Goal: Task Accomplishment & Management: Manage account settings

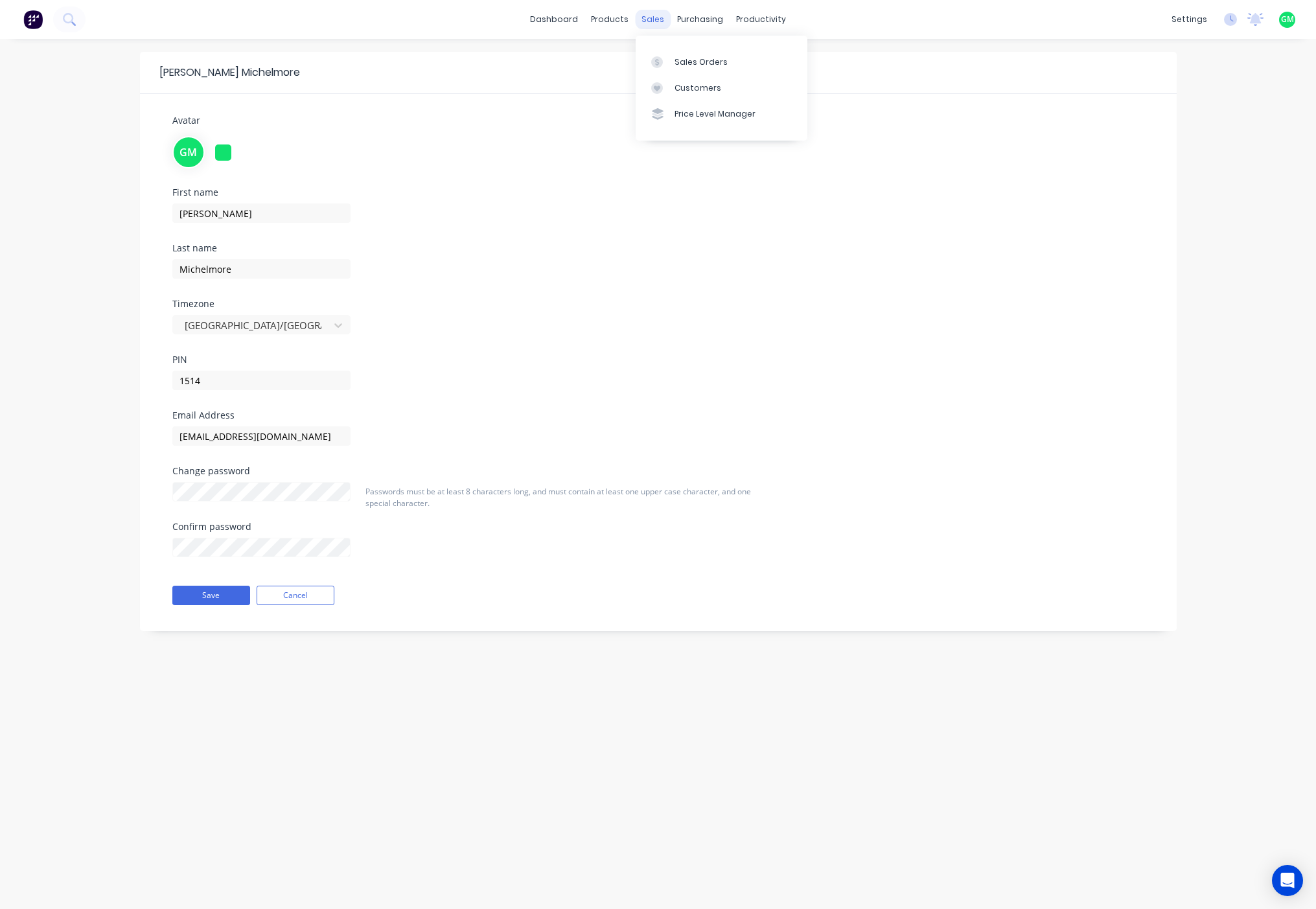
click at [649, 23] on div "sales" at bounding box center [653, 19] width 36 height 19
click at [708, 18] on div "purchasing" at bounding box center [700, 19] width 59 height 19
click at [698, 13] on div "purchasing" at bounding box center [700, 19] width 59 height 19
click at [558, 16] on link "dashboard" at bounding box center [554, 19] width 61 height 19
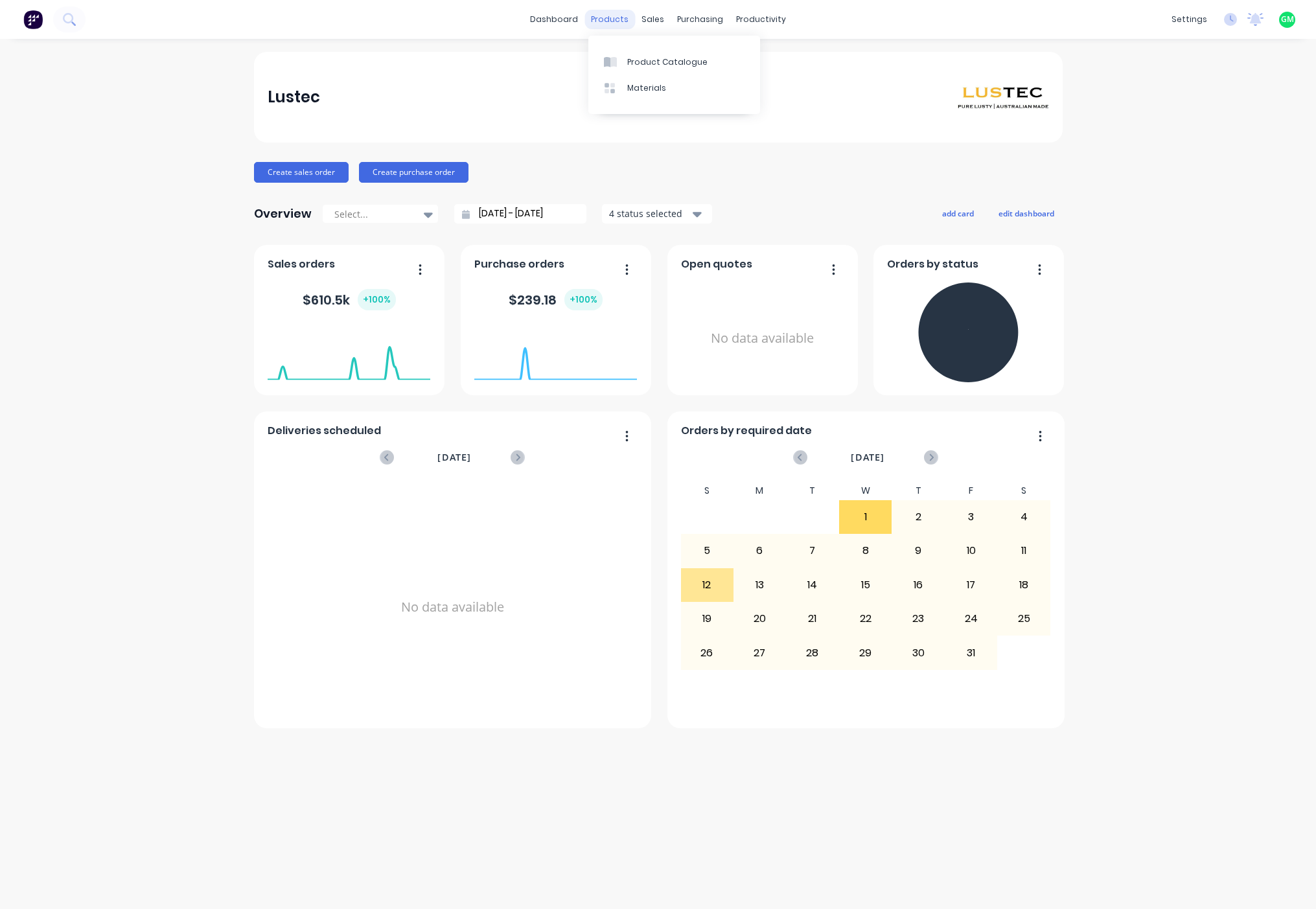
click at [614, 20] on div "products" at bounding box center [609, 19] width 50 height 19
click at [661, 58] on div "Product Catalogue" at bounding box center [667, 62] width 80 height 11
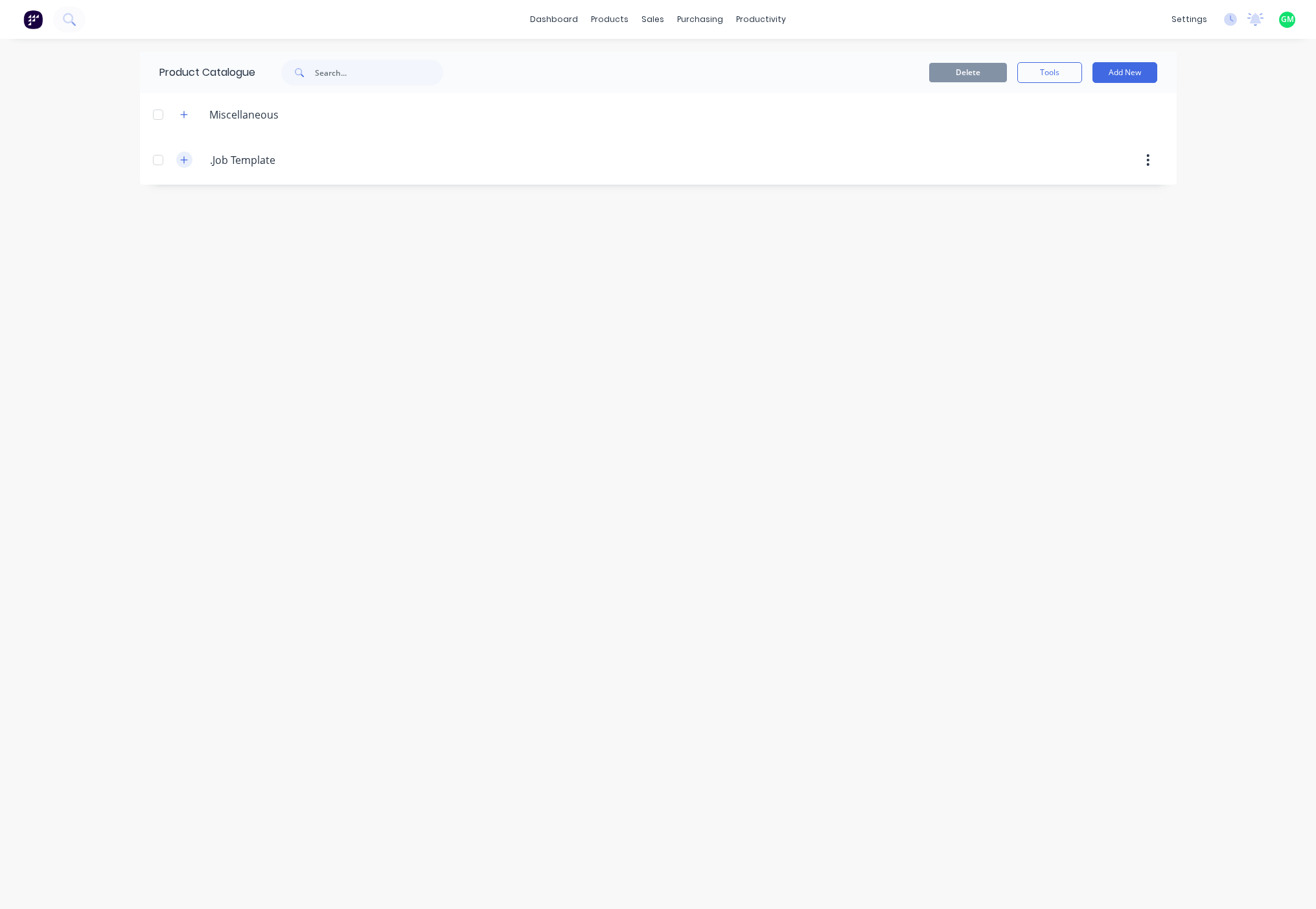
click at [180, 156] on icon "button" at bounding box center [184, 160] width 8 height 9
click at [365, 360] on div "Product Catalogue Delete Tools Add New Miscellaneous .Job.Template .Job Templat…" at bounding box center [658, 474] width 1037 height 844
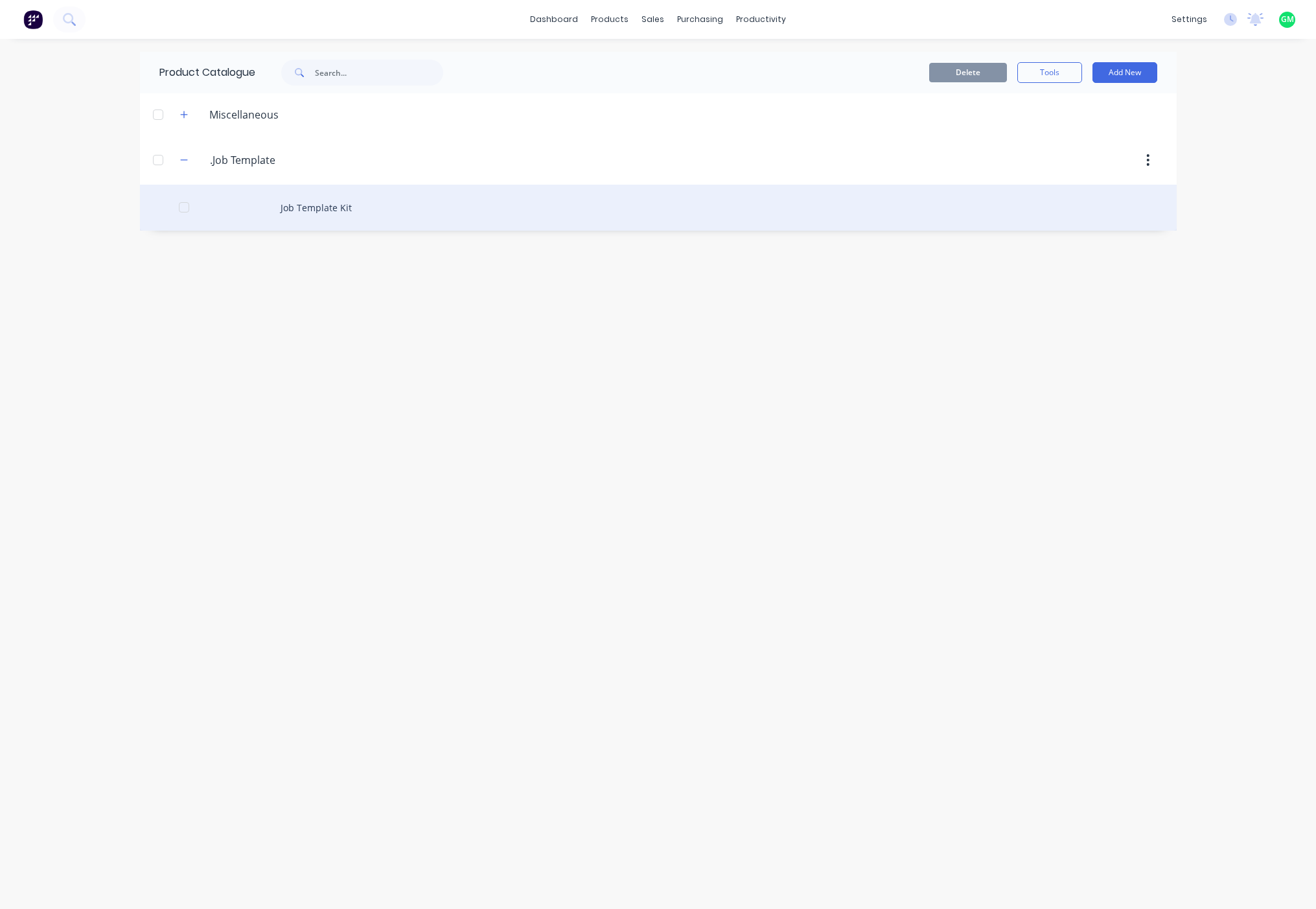
drag, startPoint x: 185, startPoint y: 208, endPoint x: 269, endPoint y: 225, distance: 85.7
click at [187, 208] on div at bounding box center [184, 207] width 26 height 26
click at [336, 218] on div "Job Template Kit" at bounding box center [658, 207] width 1037 height 46
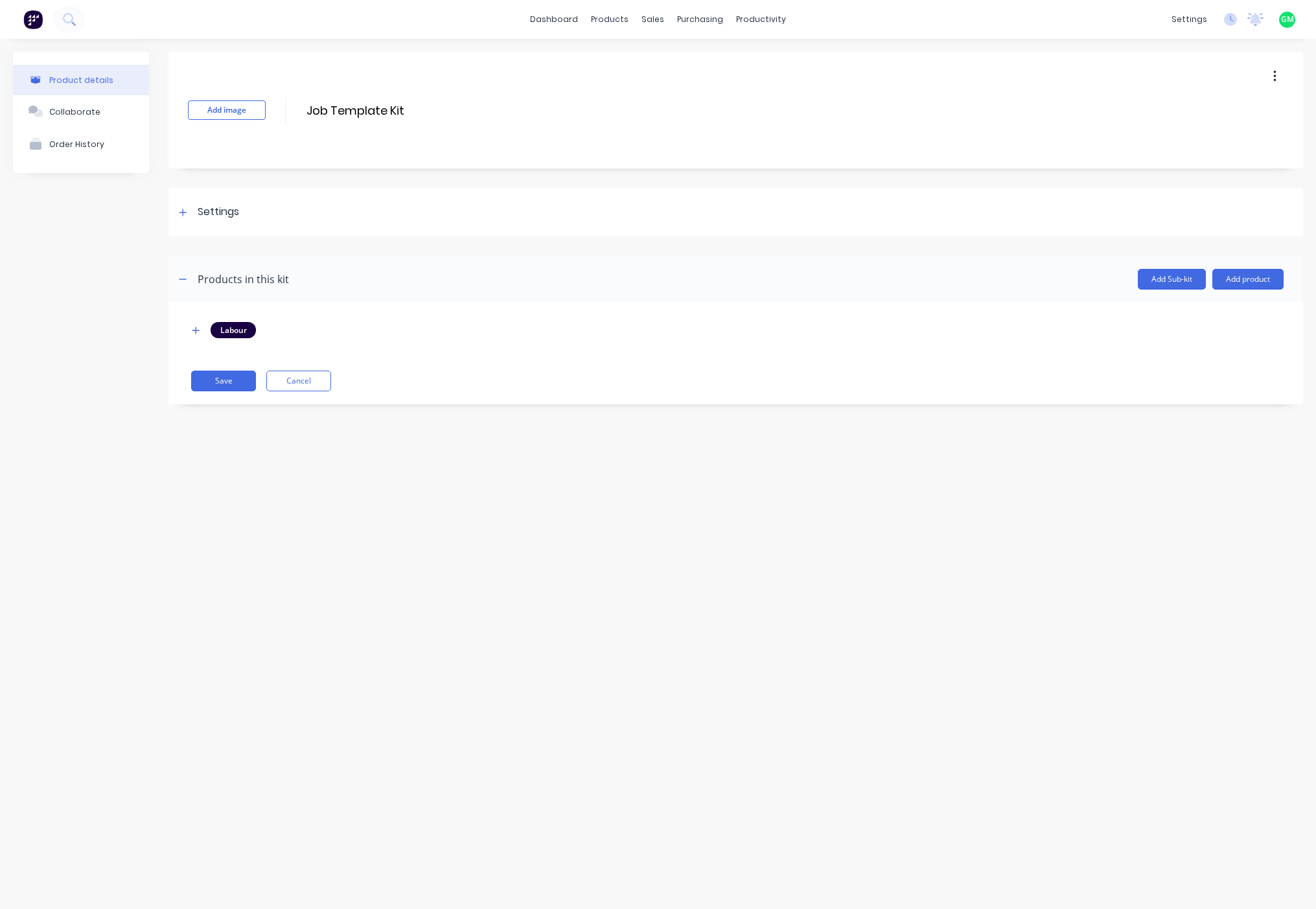
click at [501, 575] on div "Product details Collaborate Order History Add image Job Template Kit Job Templa…" at bounding box center [658, 461] width 1316 height 844
click at [195, 328] on icon "button" at bounding box center [195, 330] width 8 height 9
click at [712, 625] on div "Product details Collaborate Order History Add image Job Template Kit Job Templa…" at bounding box center [658, 461] width 1316 height 844
click at [647, 594] on div "Product details Collaborate Order History Add image Job Template Kit Job Templa…" at bounding box center [658, 461] width 1316 height 844
click at [183, 208] on icon at bounding box center [183, 212] width 8 height 9
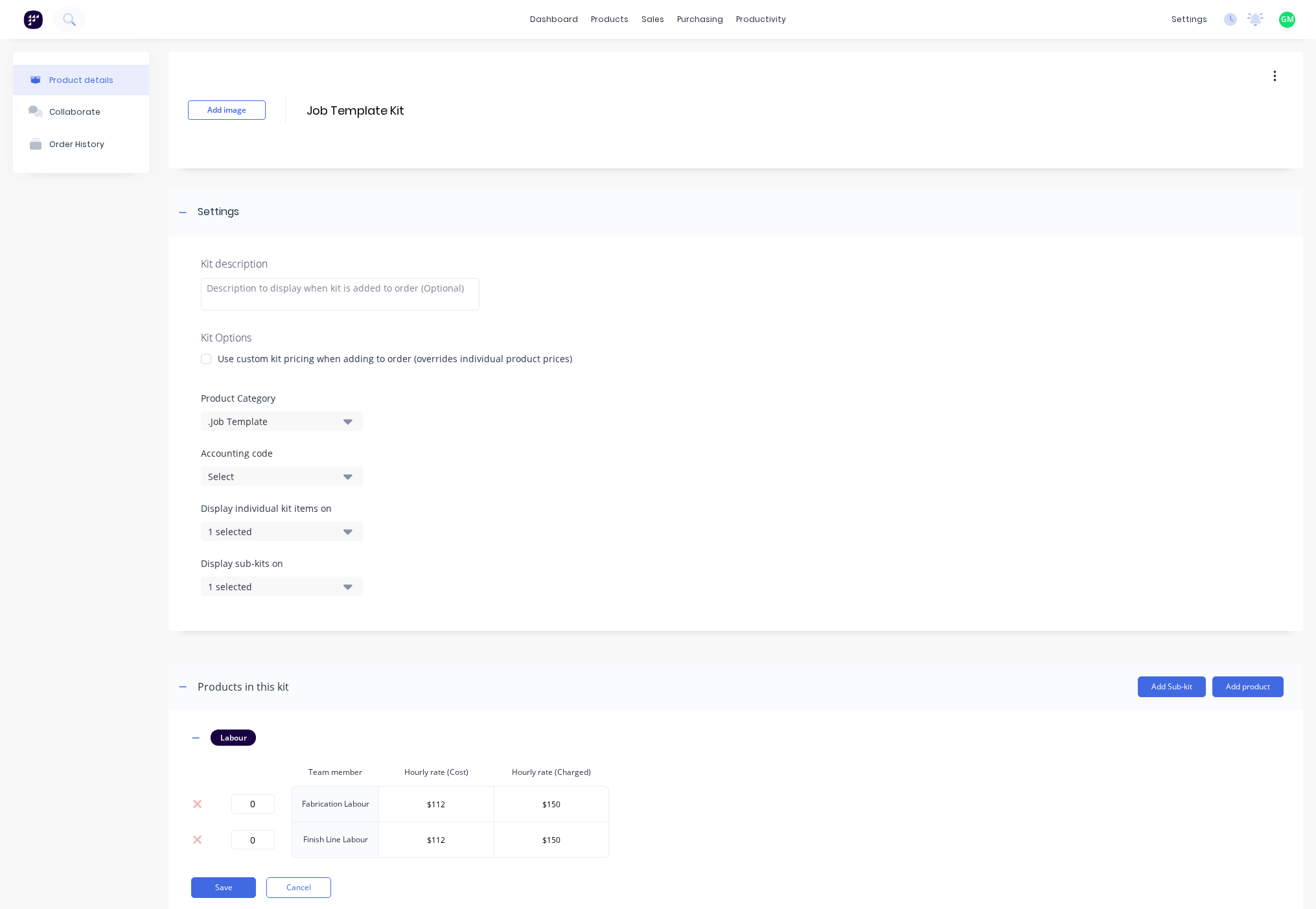
drag, startPoint x: 630, startPoint y: 457, endPoint x: 617, endPoint y: 448, distance: 15.8
click at [631, 455] on label "Accounting code" at bounding box center [736, 453] width 1070 height 13
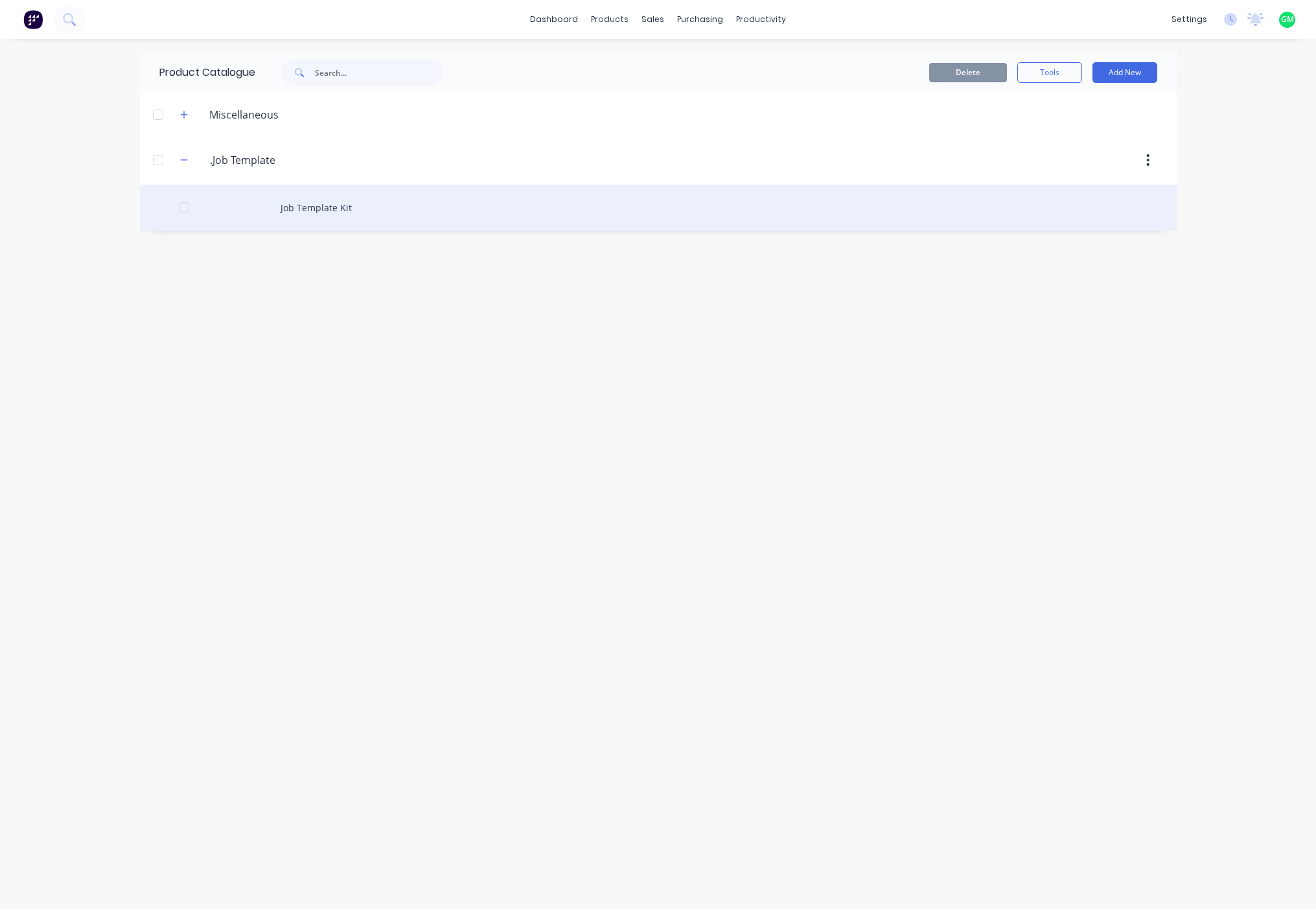
drag, startPoint x: 489, startPoint y: 437, endPoint x: 252, endPoint y: 207, distance: 330.3
click at [486, 437] on div "Product Catalogue Delete Tools Add New Miscellaneous .Job.Template .Job Templat…" at bounding box center [658, 474] width 1037 height 844
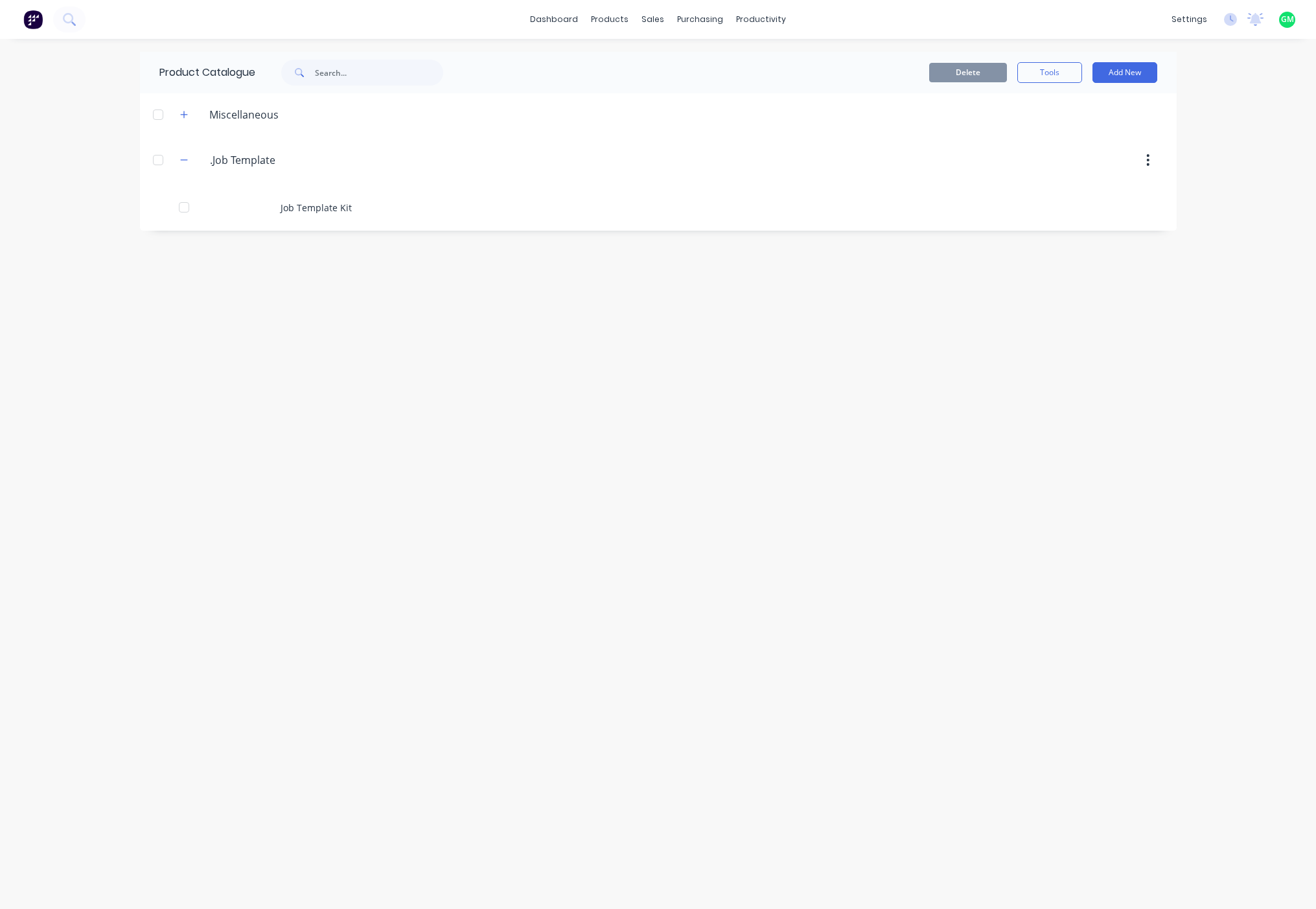
drag, startPoint x: 712, startPoint y: 631, endPoint x: 640, endPoint y: 531, distance: 123.2
click at [709, 631] on div "Product Catalogue Delete Tools Add New Miscellaneous .Job.Template .Job Templat…" at bounding box center [658, 474] width 1037 height 844
click at [191, 117] on button "button" at bounding box center [184, 114] width 16 height 16
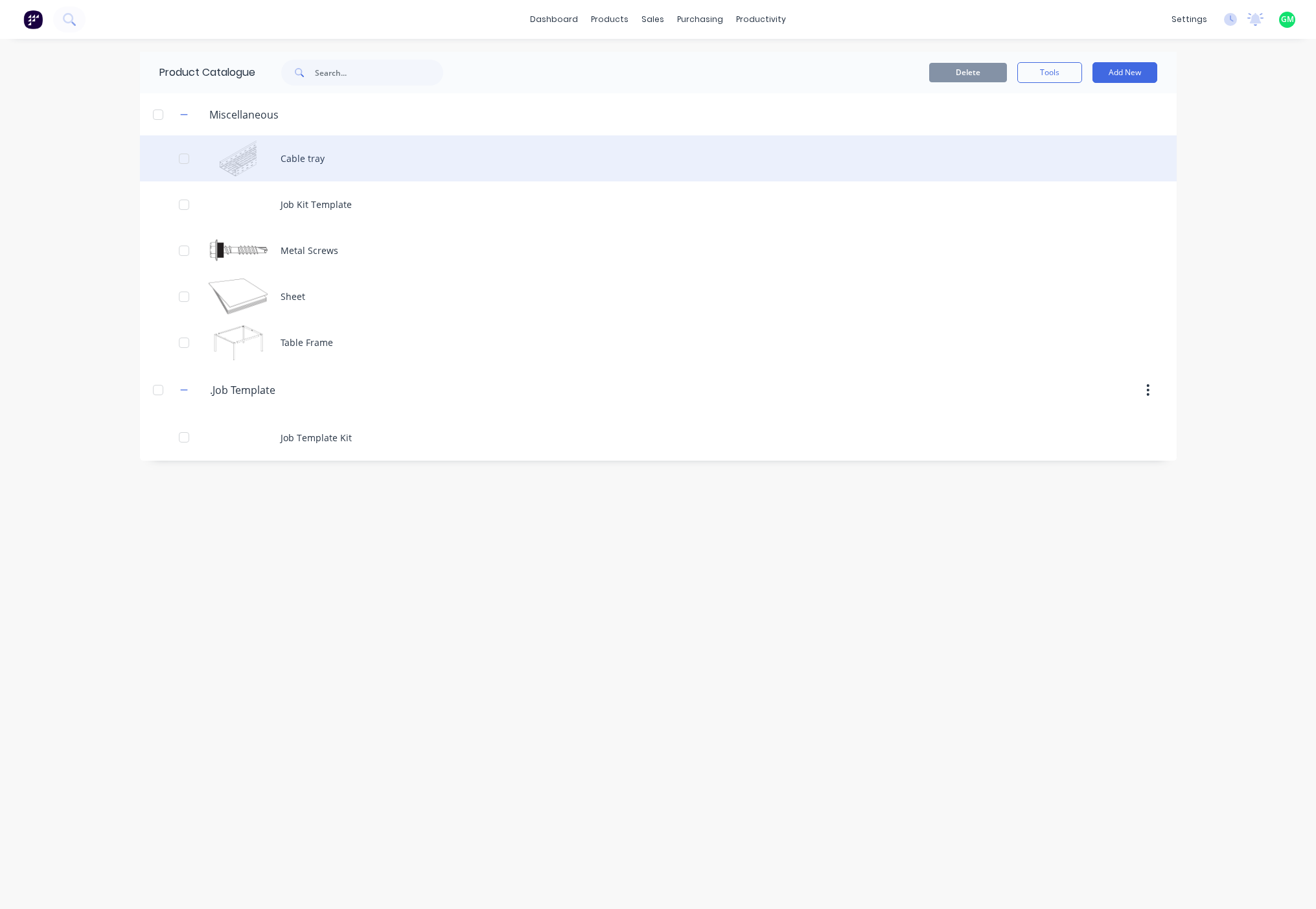
drag, startPoint x: 370, startPoint y: 172, endPoint x: 325, endPoint y: 152, distance: 49.2
click at [325, 152] on div "Cable tray" at bounding box center [658, 158] width 1037 height 46
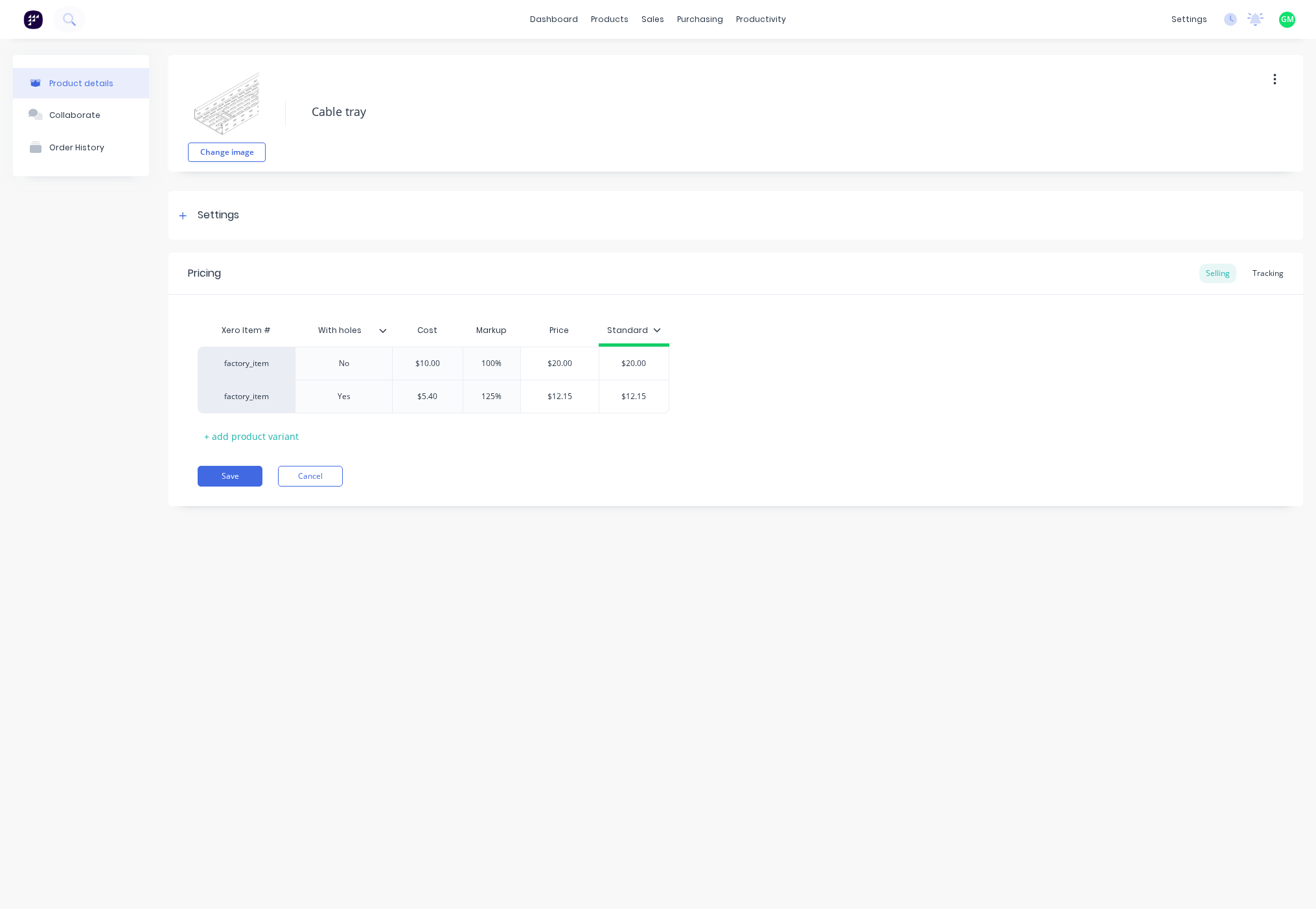
click at [638, 588] on div "Product details Collaborate Order History Change image Cable tray Settings Prod…" at bounding box center [658, 461] width 1316 height 844
click at [343, 397] on div "Yes" at bounding box center [344, 396] width 65 height 17
click at [246, 386] on div "factory_item" at bounding box center [246, 396] width 97 height 33
click at [183, 222] on div at bounding box center [183, 215] width 16 height 16
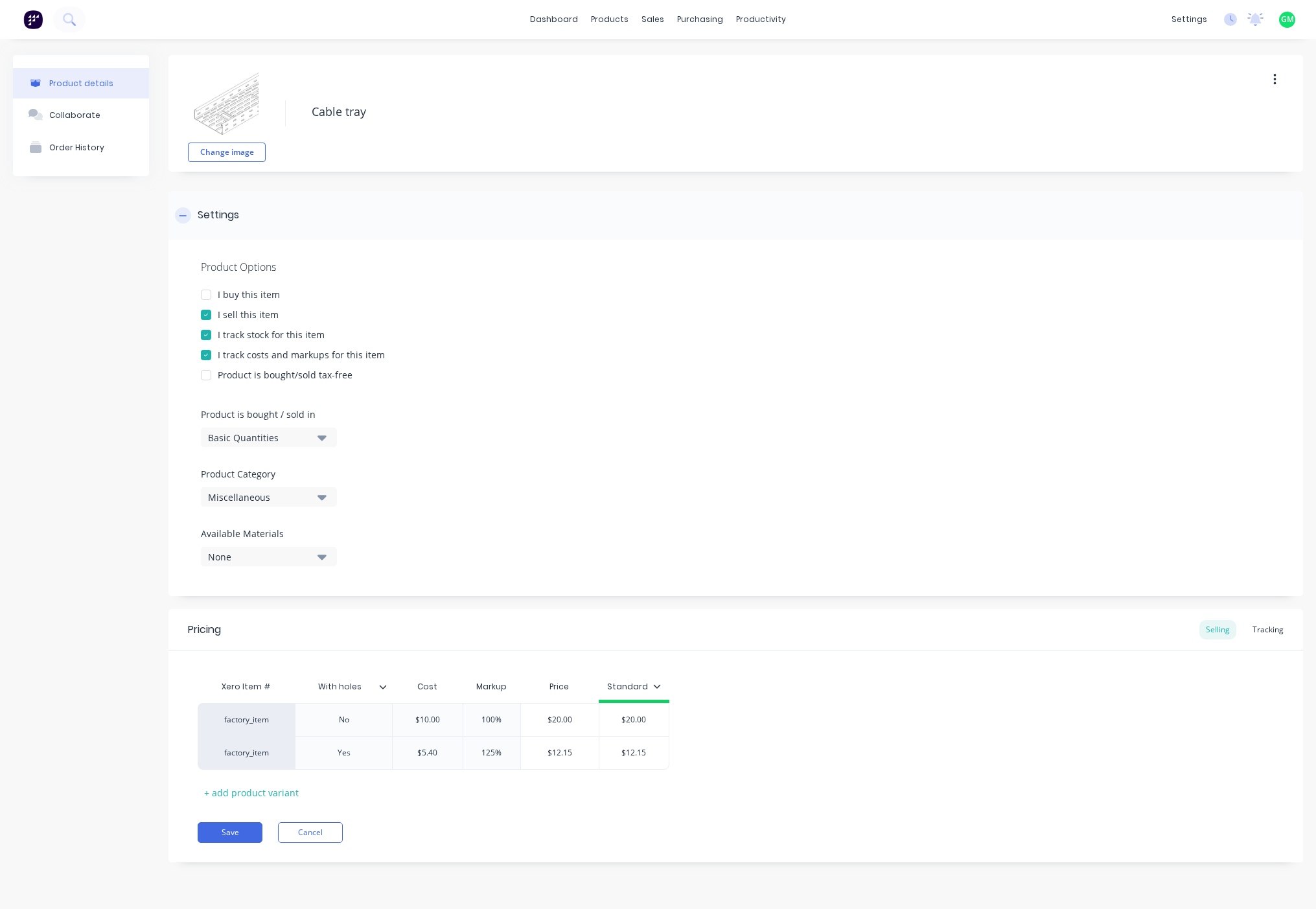
click at [184, 222] on div at bounding box center [183, 215] width 16 height 16
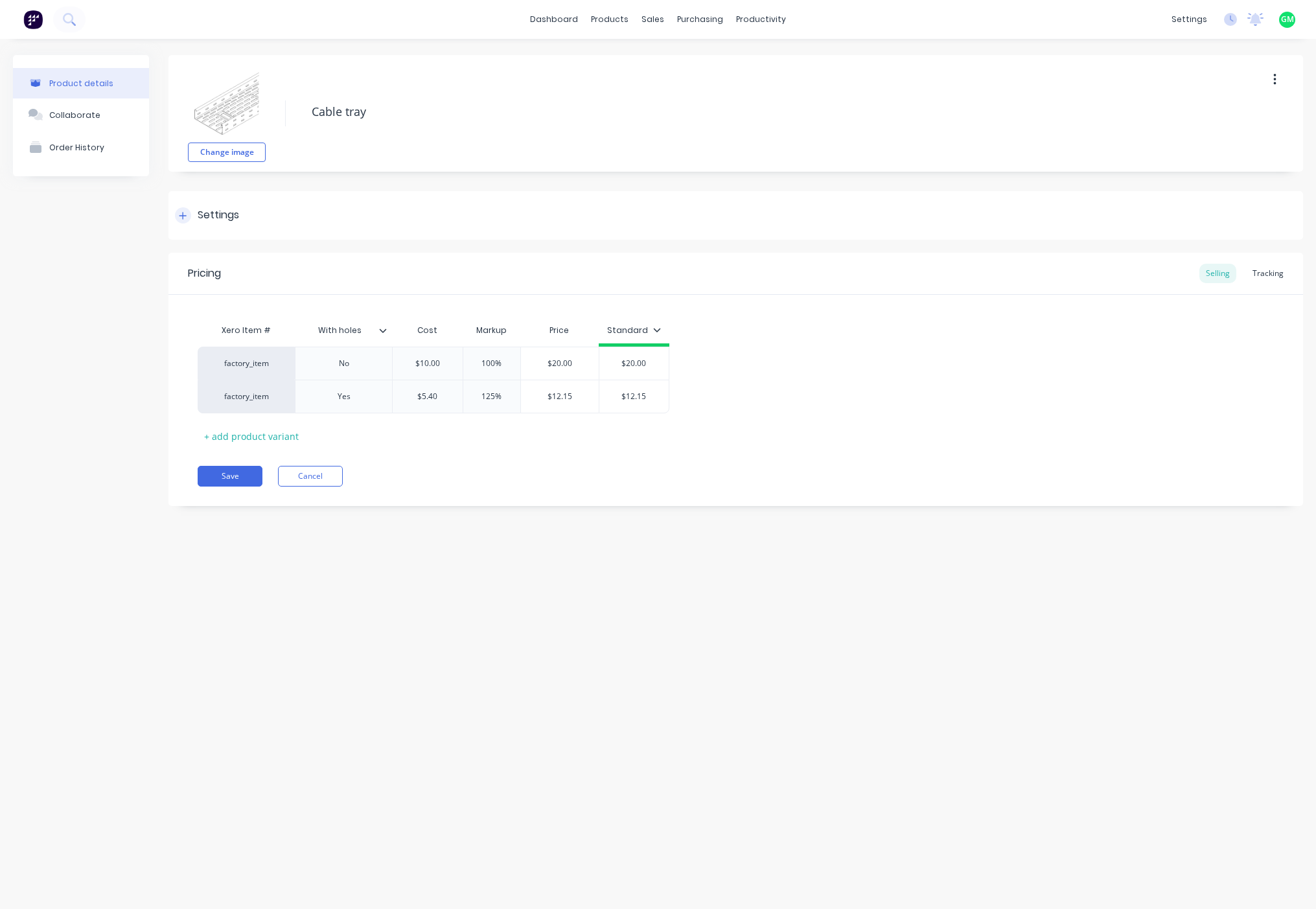
click at [184, 222] on div at bounding box center [183, 215] width 16 height 16
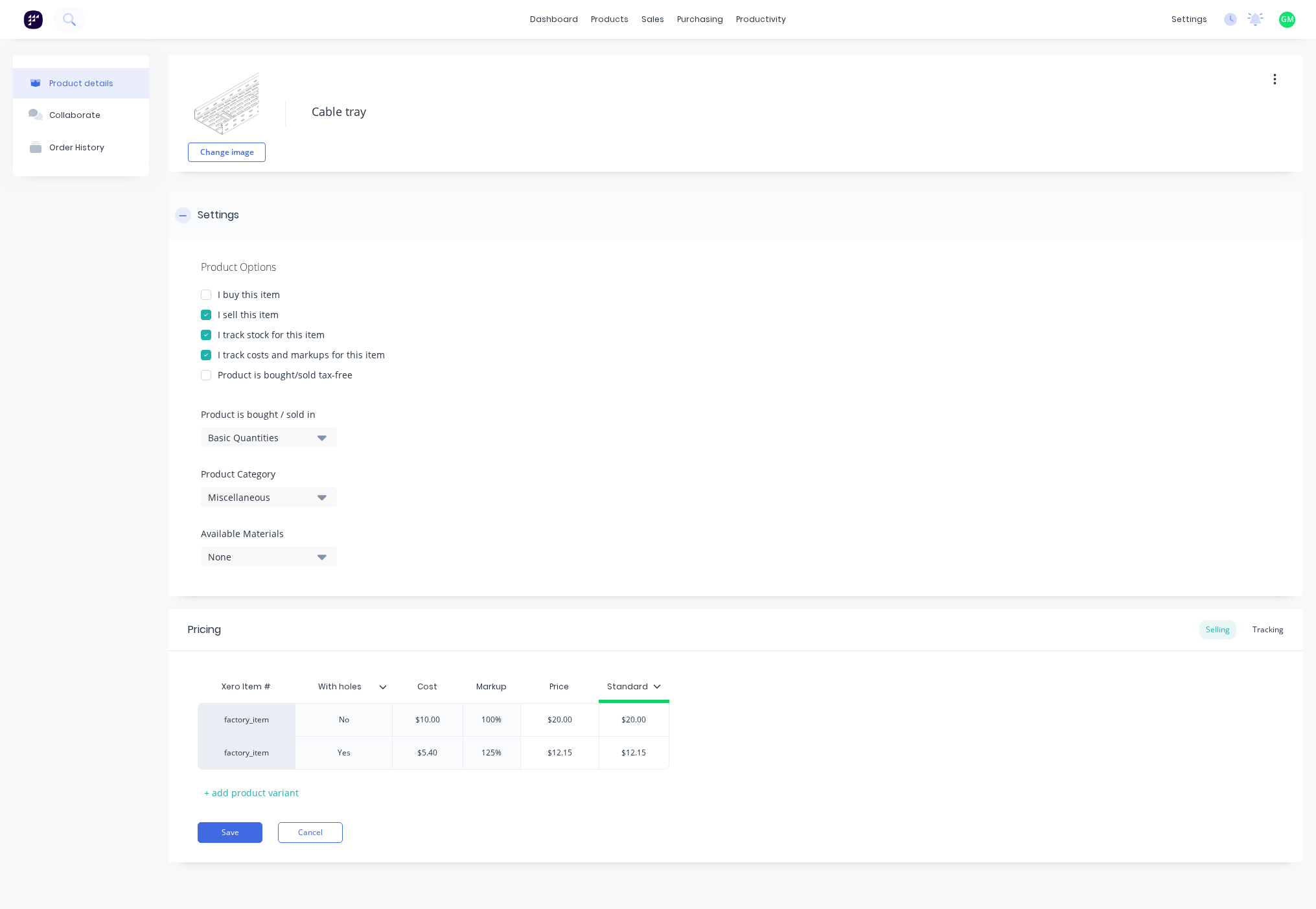
click at [184, 222] on div at bounding box center [183, 215] width 16 height 16
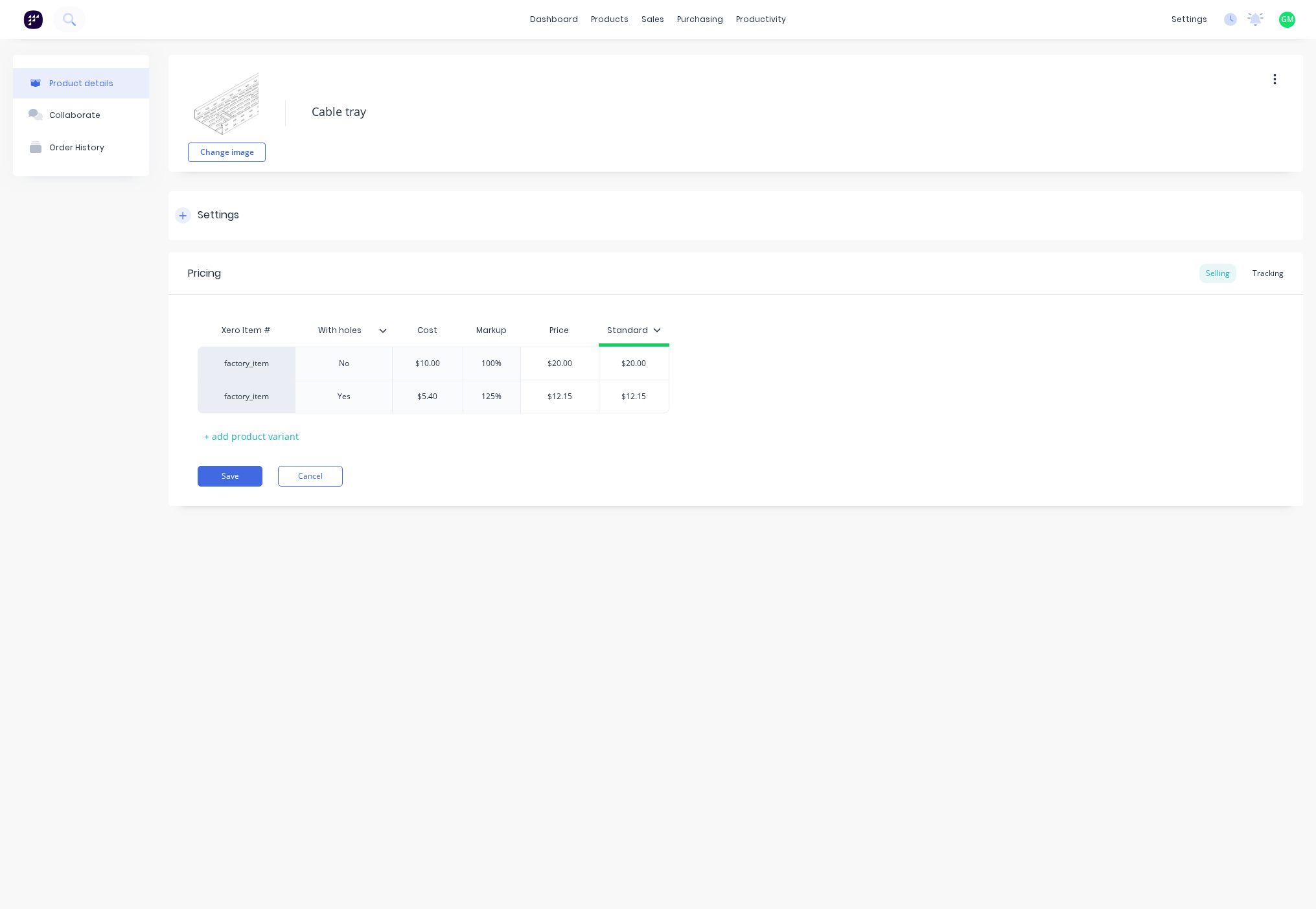
click at [184, 222] on div at bounding box center [183, 215] width 16 height 16
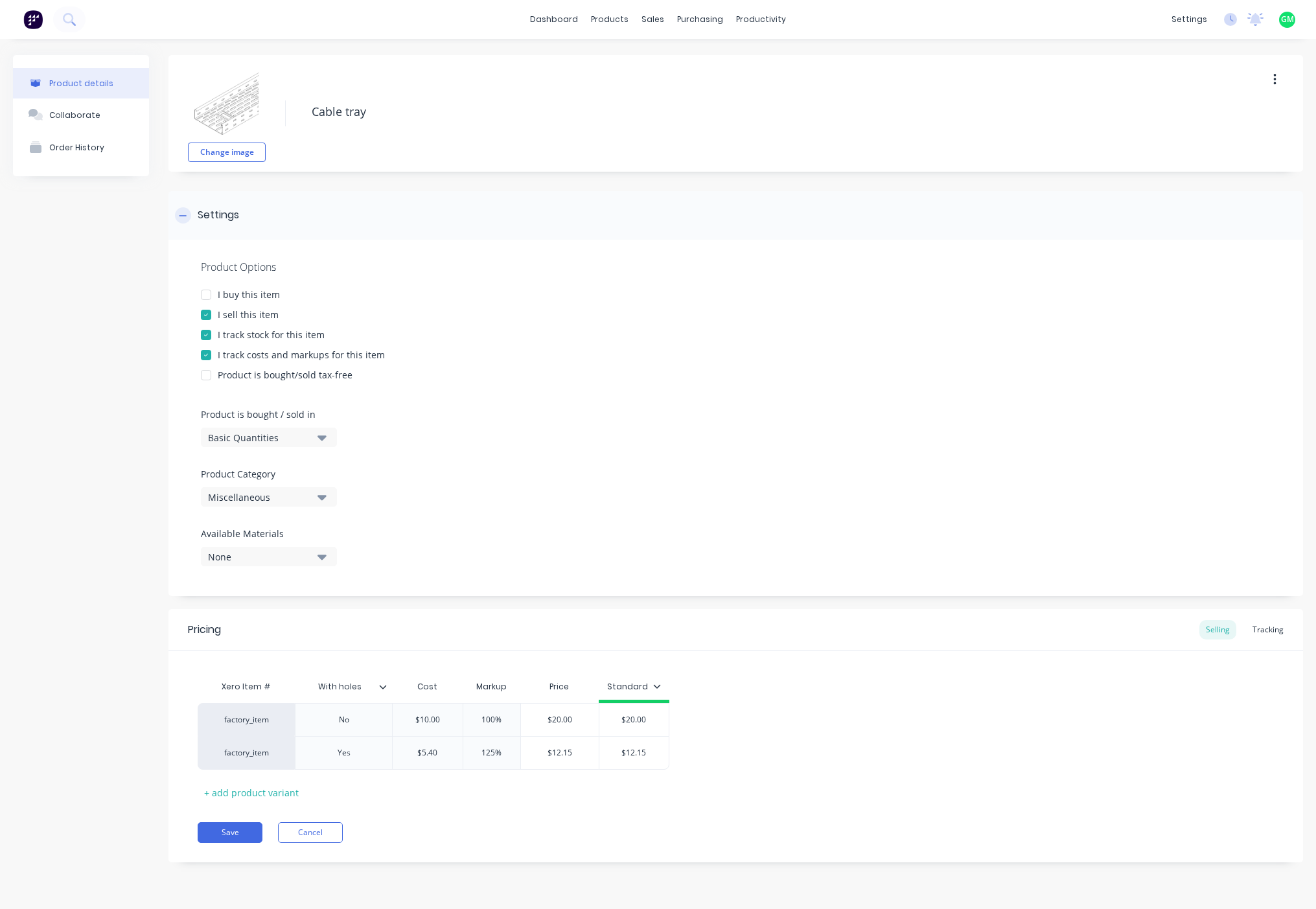
click at [184, 222] on div at bounding box center [183, 215] width 16 height 16
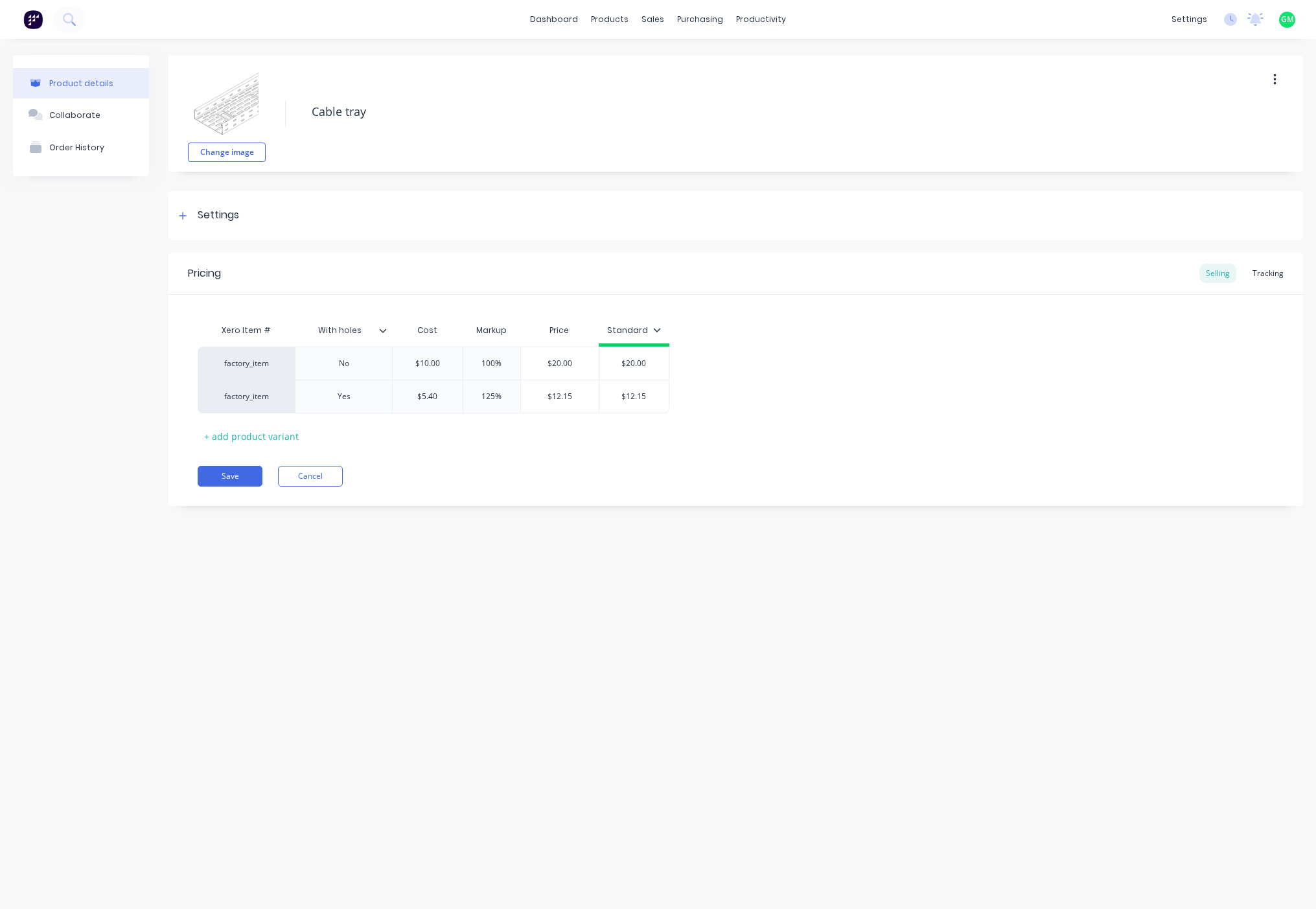
click at [550, 691] on div "Product details Collaborate Order History Change image Cable tray Settings Prod…" at bounding box center [658, 461] width 1316 height 844
click at [60, 108] on button "Collaborate" at bounding box center [81, 115] width 136 height 33
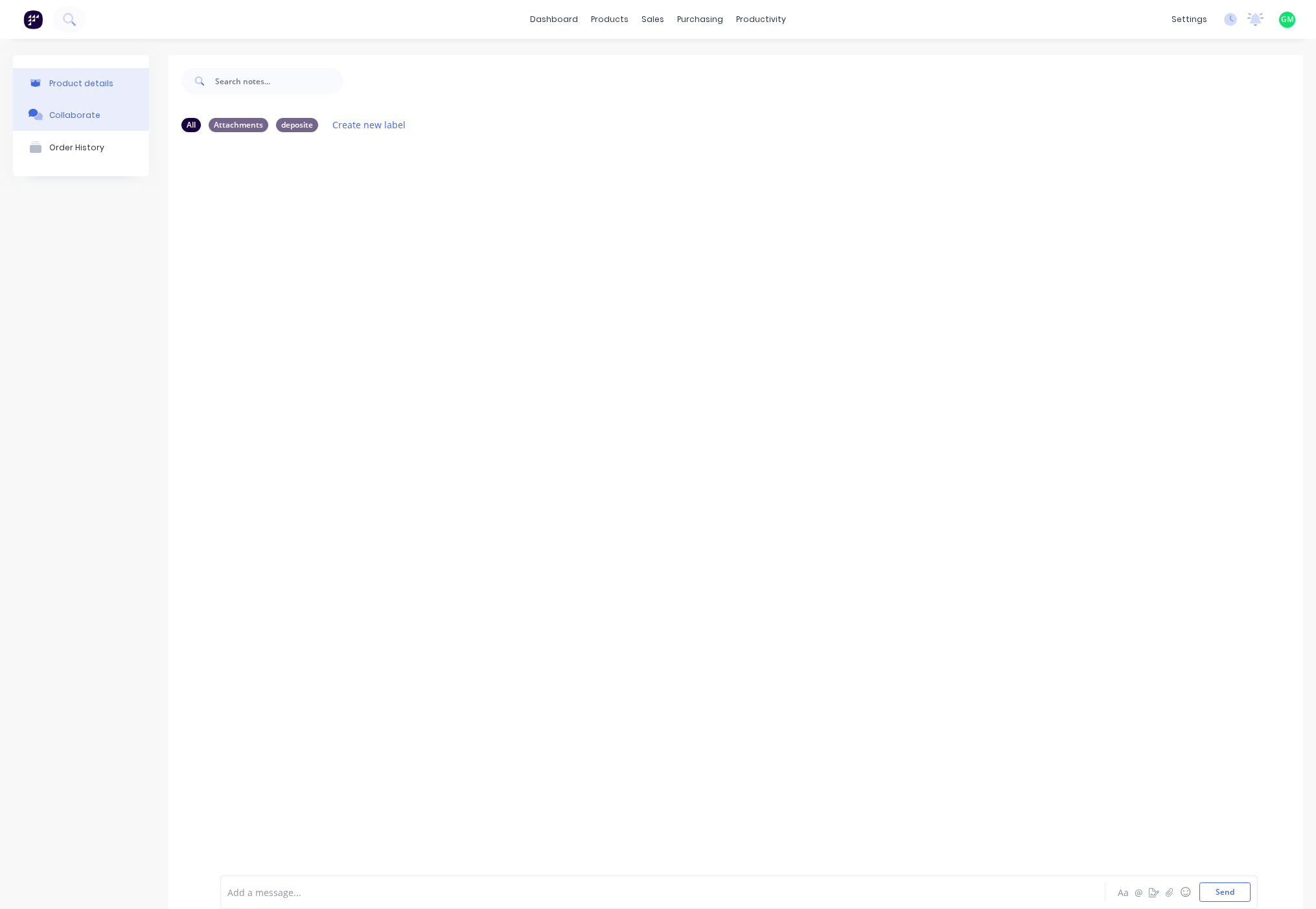
click at [70, 82] on div "Product details" at bounding box center [81, 83] width 64 height 10
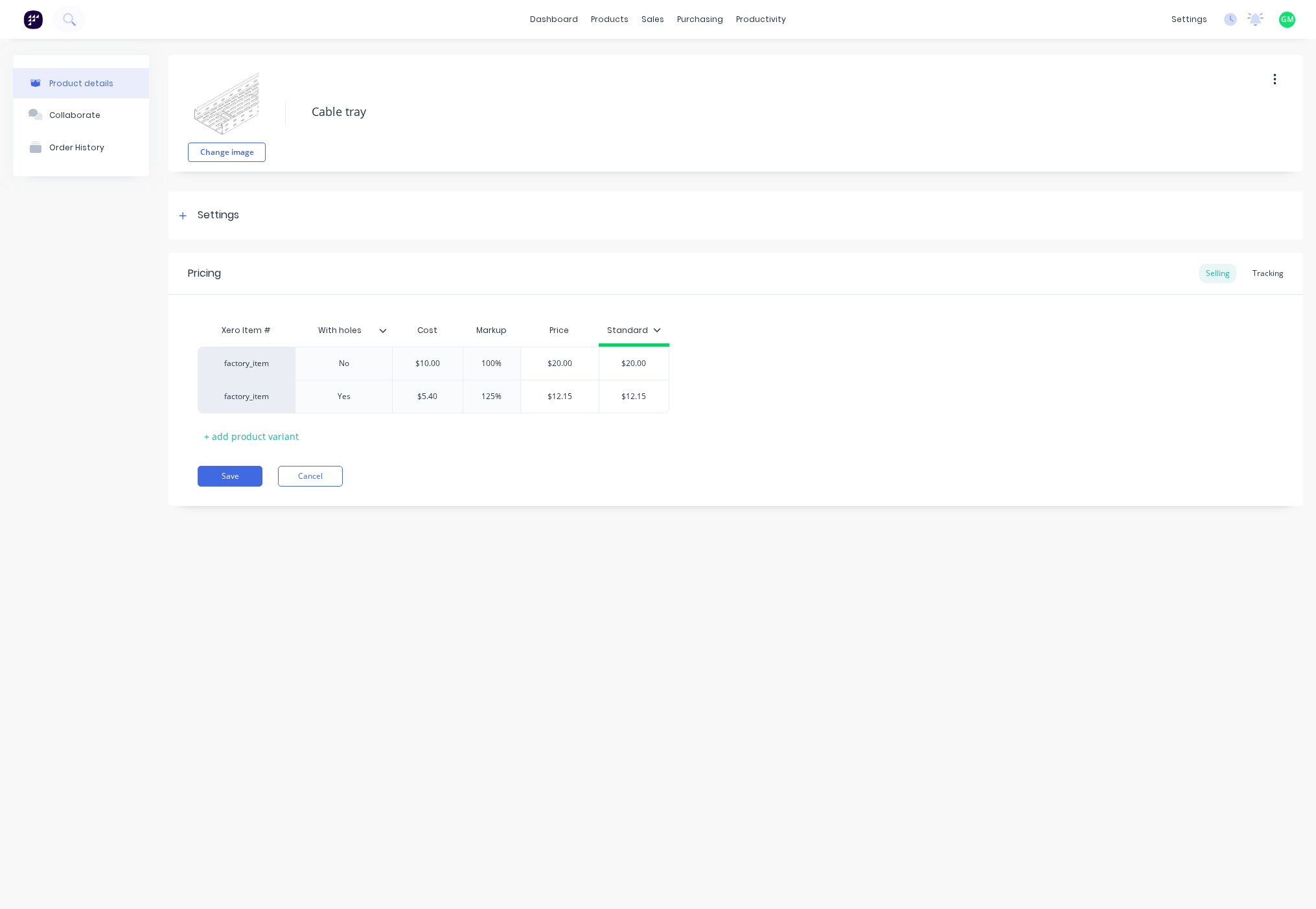
type textarea "x"
click at [1271, 279] on div "Tracking" at bounding box center [1268, 273] width 44 height 19
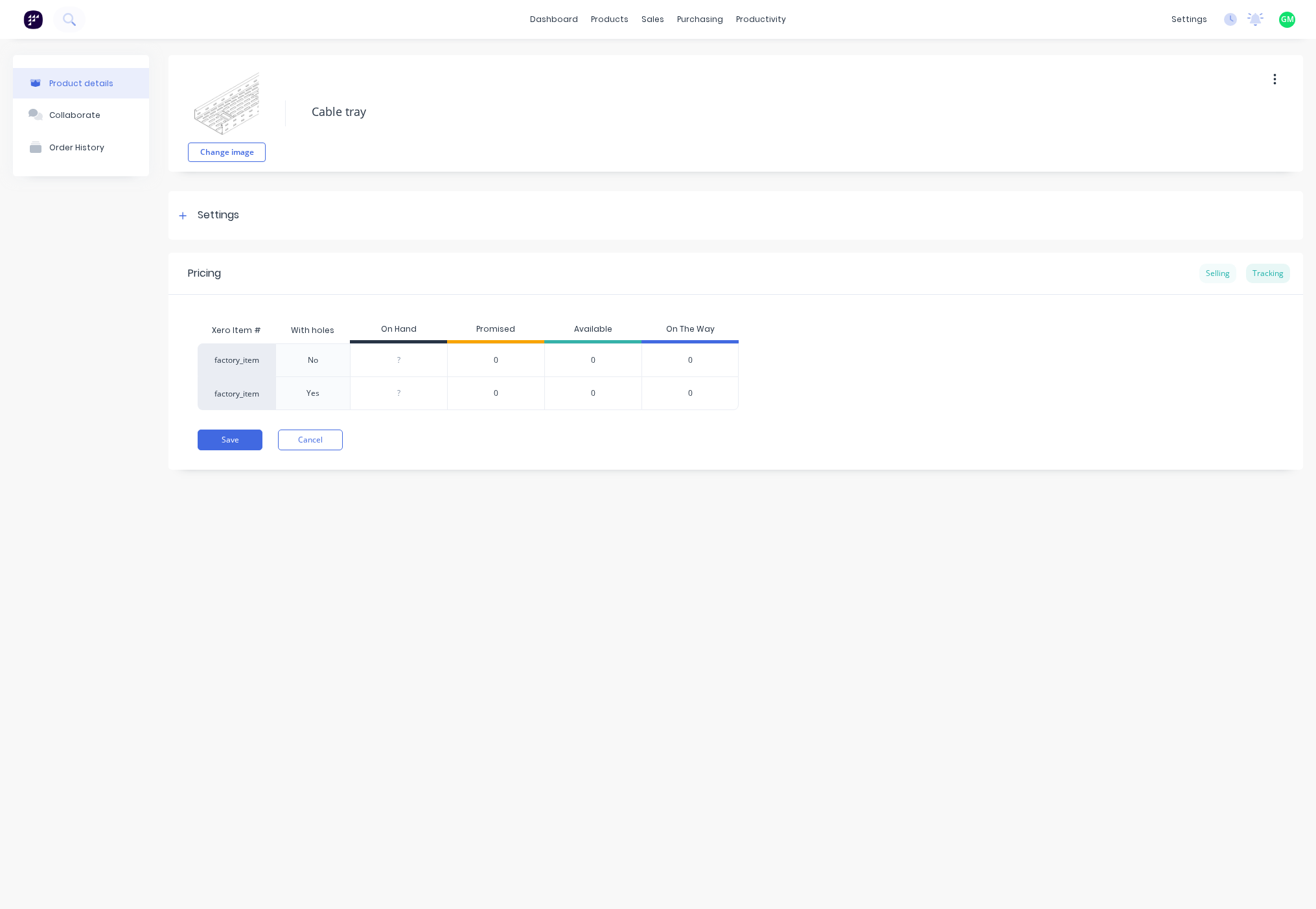
click at [1224, 263] on div "Selling" at bounding box center [1218, 273] width 37 height 19
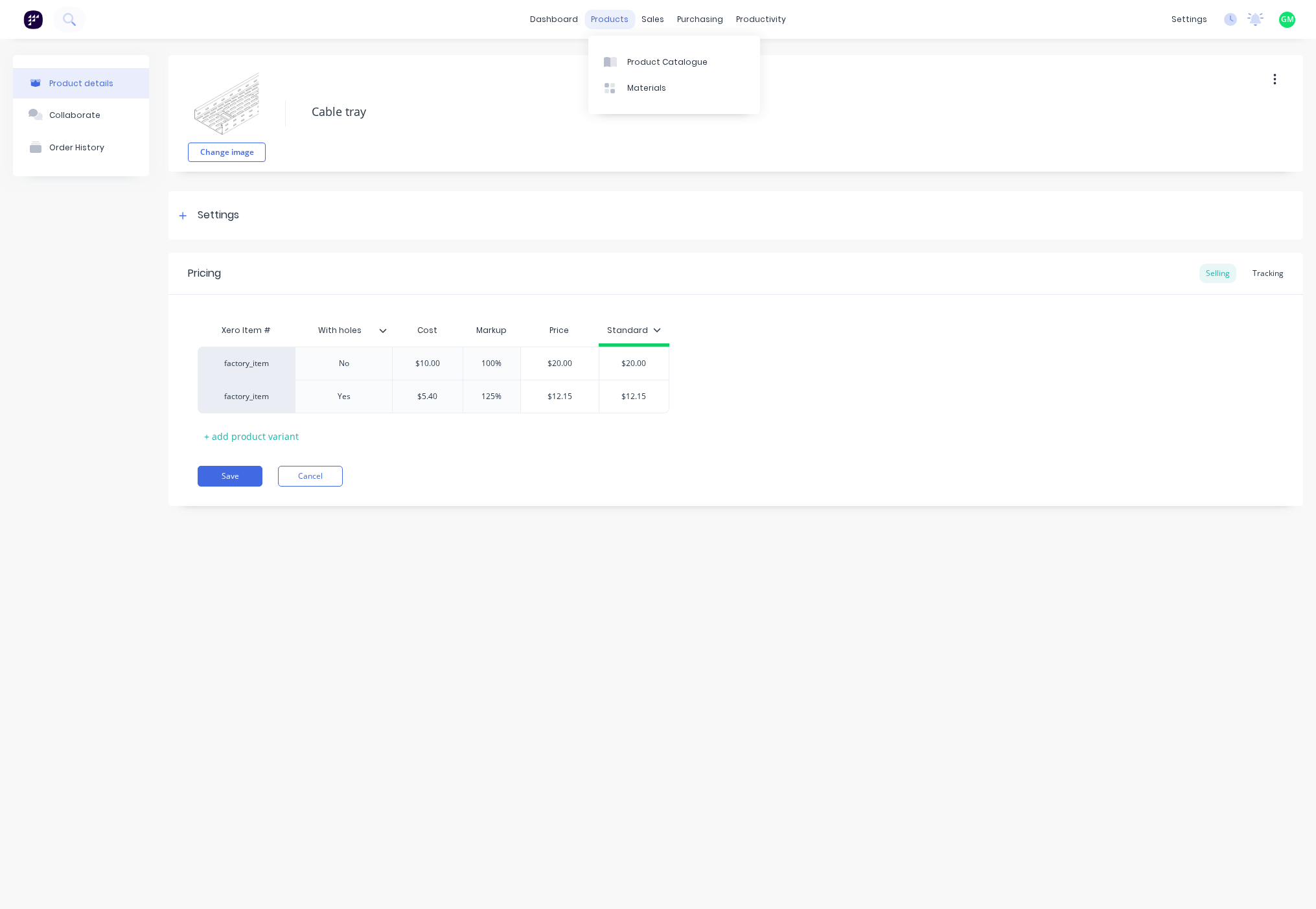
click at [623, 20] on div "products" at bounding box center [609, 19] width 50 height 19
click at [629, 60] on div "Product Catalogue" at bounding box center [667, 62] width 80 height 11
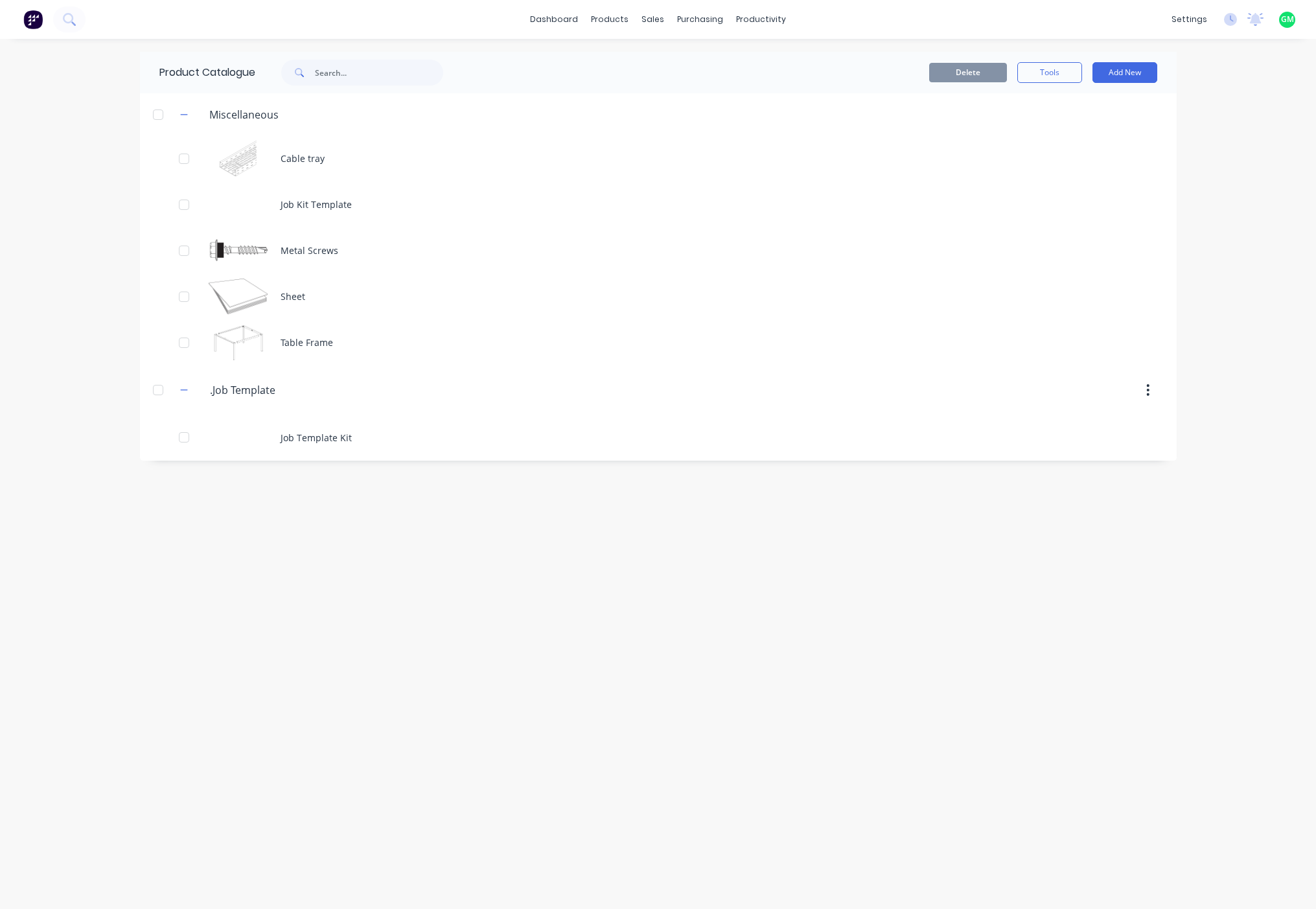
drag, startPoint x: 285, startPoint y: 748, endPoint x: 273, endPoint y: 743, distance: 13.0
click at [278, 745] on div "Product Catalogue Delete Tools Add New Miscellaneous Cable tray Job Kit Templat…" at bounding box center [658, 474] width 1037 height 844
